Goal: Navigation & Orientation: Find specific page/section

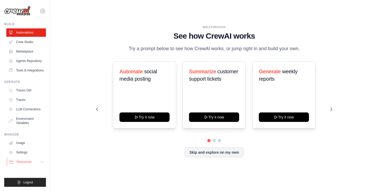
click at [39, 163] on button "Resources" at bounding box center [27, 161] width 40 height 8
click at [30, 51] on link "Marketplace" at bounding box center [27, 51] width 40 height 8
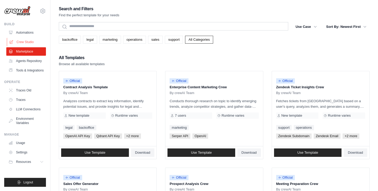
click at [27, 44] on link "Crew Studio" at bounding box center [27, 42] width 40 height 8
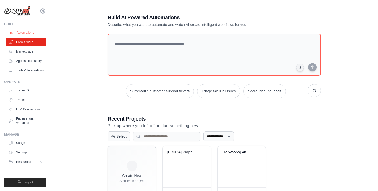
click at [29, 32] on link "Automations" at bounding box center [27, 32] width 40 height 8
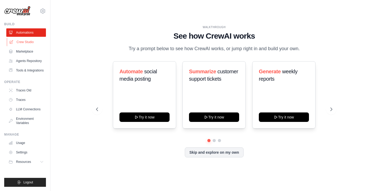
click at [29, 42] on link "Crew Studio" at bounding box center [27, 42] width 40 height 8
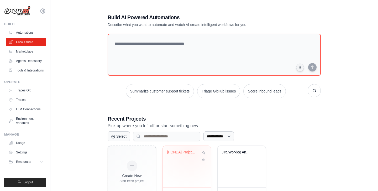
click at [190, 151] on div "[HONDA] Projeto HCM" at bounding box center [183, 152] width 32 height 5
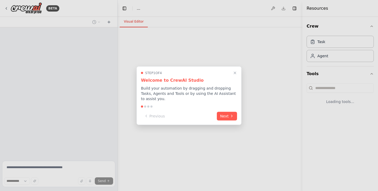
select select "****"
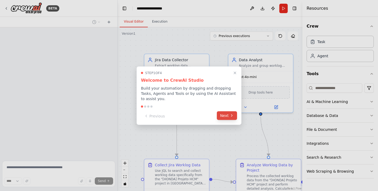
click at [224, 116] on button "Next" at bounding box center [227, 115] width 20 height 9
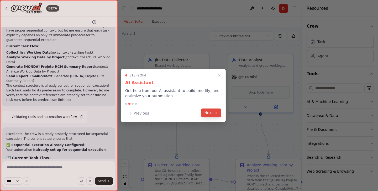
click at [215, 115] on button "Next" at bounding box center [211, 112] width 20 height 9
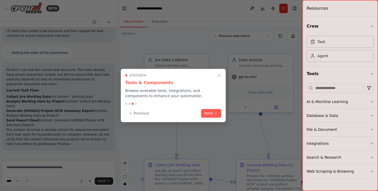
scroll to position [4780, 0]
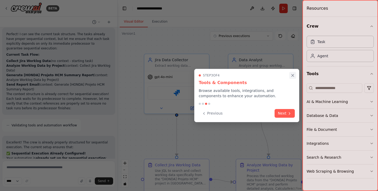
click at [293, 73] on icon "Close walkthrough" at bounding box center [292, 75] width 5 height 5
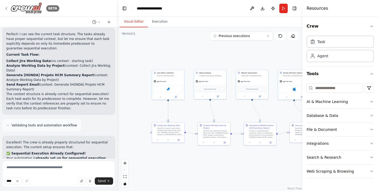
click at [8, 8] on icon at bounding box center [6, 8] width 4 height 4
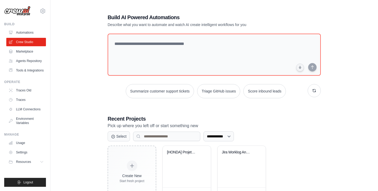
scroll to position [20, 0]
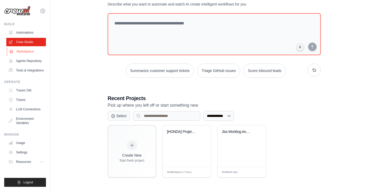
click at [18, 51] on link "Marketplace" at bounding box center [27, 51] width 40 height 8
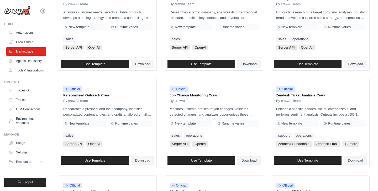
scroll to position [295, 0]
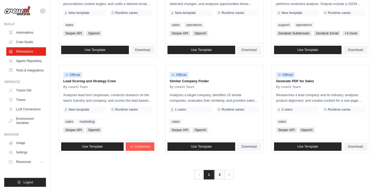
click at [217, 173] on link "2" at bounding box center [219, 174] width 10 height 9
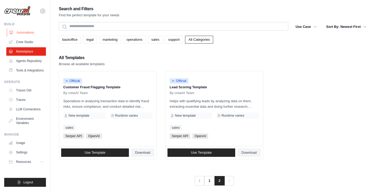
click at [25, 35] on link "Automations" at bounding box center [27, 32] width 40 height 8
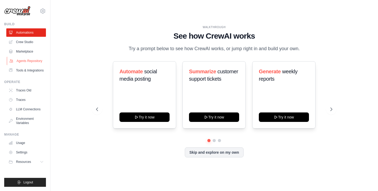
click at [24, 63] on link "Agents Repository" at bounding box center [27, 61] width 40 height 8
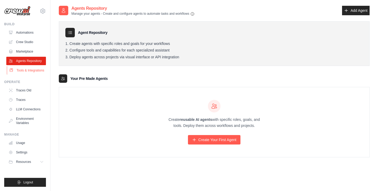
click at [25, 71] on link "Tools & Integrations" at bounding box center [27, 70] width 40 height 8
